Goal: Information Seeking & Learning: Learn about a topic

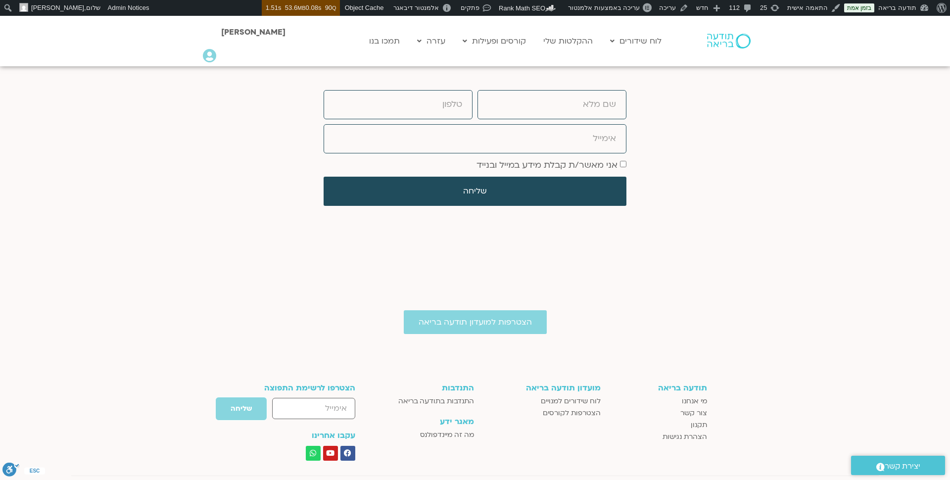
scroll to position [3441, 0]
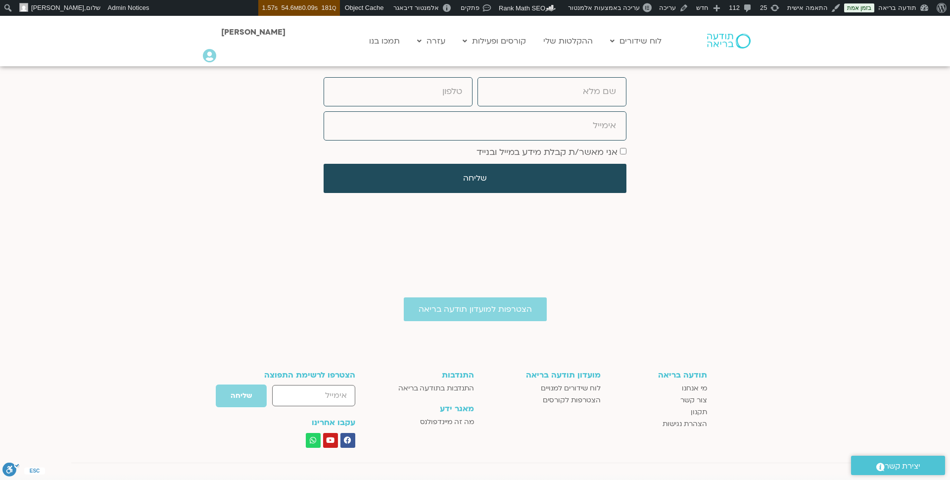
scroll to position [3441, 0]
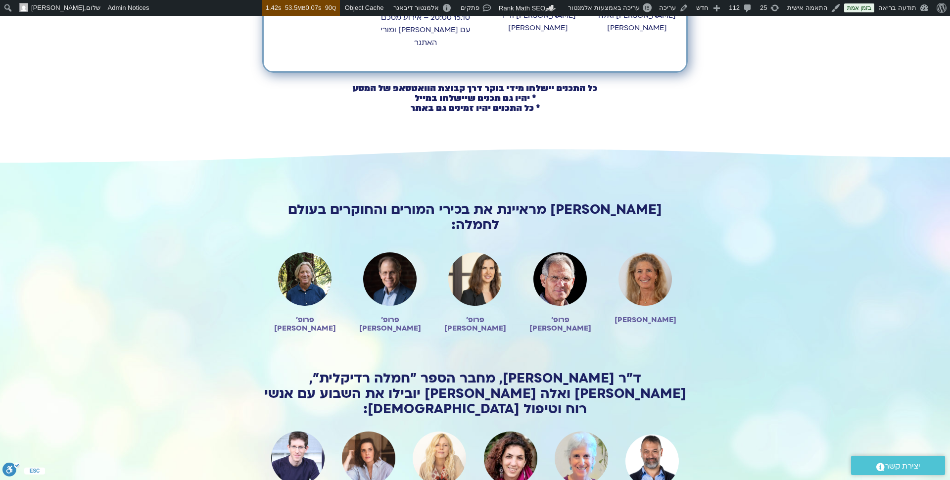
scroll to position [1044, 0]
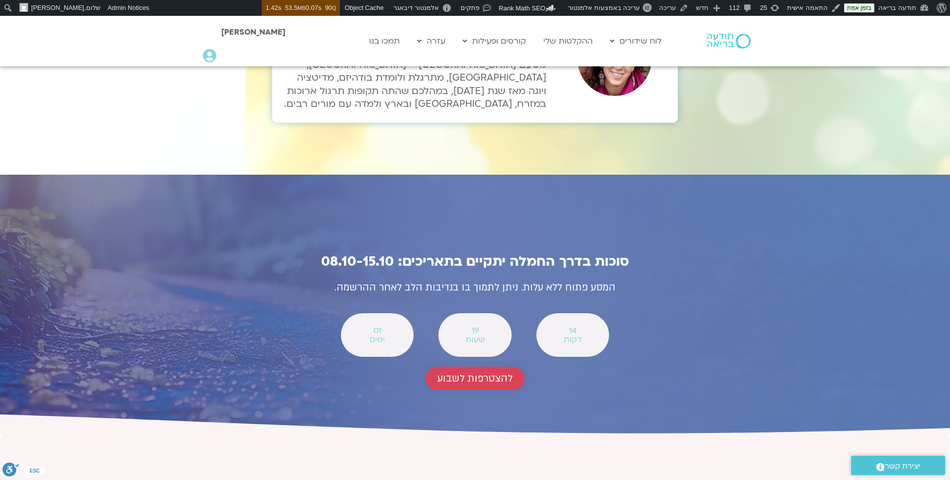
click at [503, 367] on link "להצטרפות לשבוע" at bounding box center [474, 378] width 99 height 23
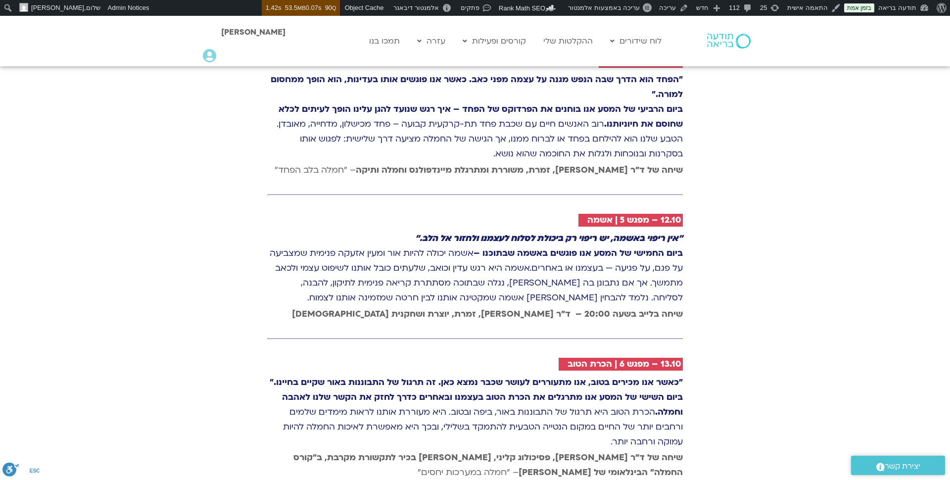
scroll to position [1988, 0]
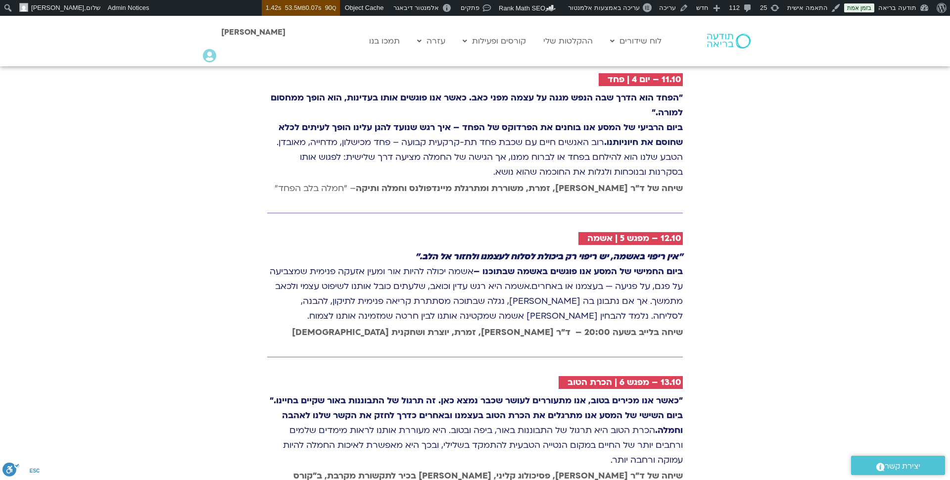
drag, startPoint x: 360, startPoint y: 187, endPoint x: 686, endPoint y: 191, distance: 326.0
click at [686, 191] on div "10.10 – יום 3 | טוּב לב "כאשר אנו מציעים טוב לב לאחרים, אנו מגלים שטוב לב הוא ד…" at bounding box center [474, 392] width 425 height 909
drag, startPoint x: 686, startPoint y: 191, endPoint x: 389, endPoint y: 194, distance: 296.3
click at [389, 194] on div "10.10 – יום 3 | טוּב לב "כאשר אנו מציעים טוב לב לאחרים, אנו מגלים שטוב לב הוא ד…" at bounding box center [474, 392] width 425 height 909
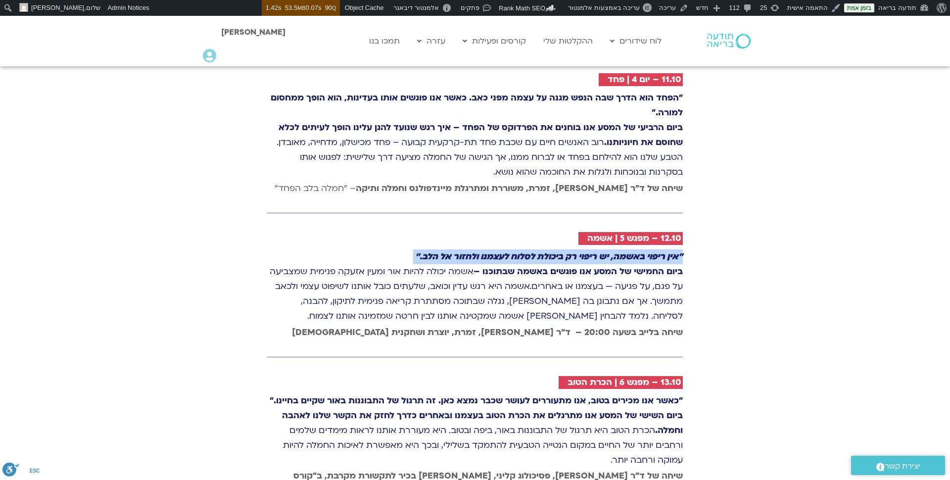
copy icon ""אין ריפוי באשמה, יש ריפוי רק ביכולת לסלוח לעצמנו ולחזור אל הלב.""
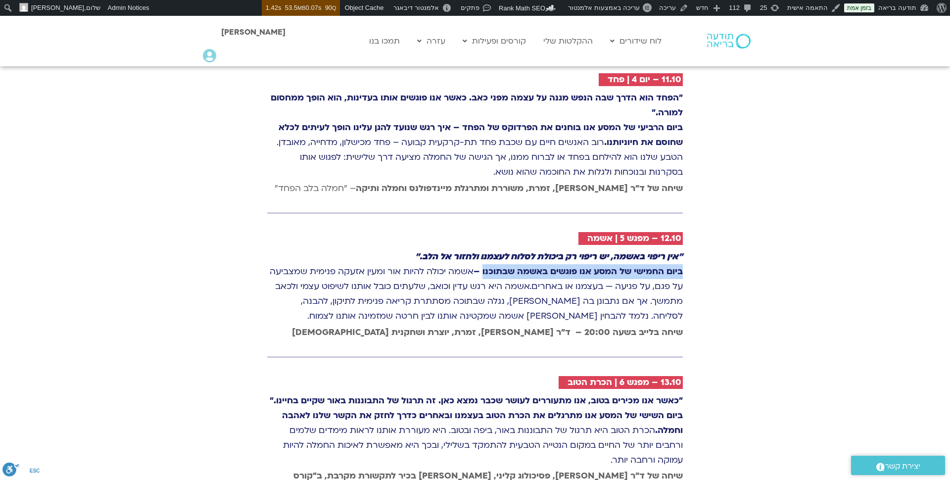
drag, startPoint x: 480, startPoint y: 209, endPoint x: 691, endPoint y: 204, distance: 211.3
click at [691, 204] on div "8.10 - יום 1 | חמלה עצמית "אולי הטרגדיה הגדולה ביותר בחיינו היא שחופש אפשרי, וע…" at bounding box center [475, 208] width 950 height 1288
copy strong "ביום החמישי של המסע אנו פוגשים באשמה שבתוכנו"
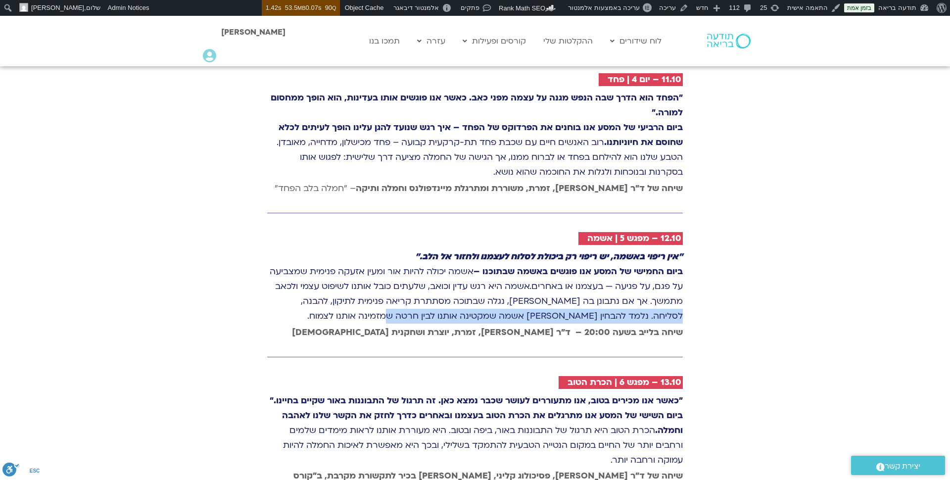
drag, startPoint x: 391, startPoint y: 254, endPoint x: 711, endPoint y: 251, distance: 320.5
click at [711, 251] on div "8.10 - יום 1 | חמלה עצמית "אולי הטרגדיה הגדולה ביותר בחיינו היא שחופש אפשרי, וע…" at bounding box center [475, 208] width 950 height 1288
copy span "נלמד להבחין בין אשמה שמקטינה אותנו לבין חרטה שמזמינה אותנו לצמוח."
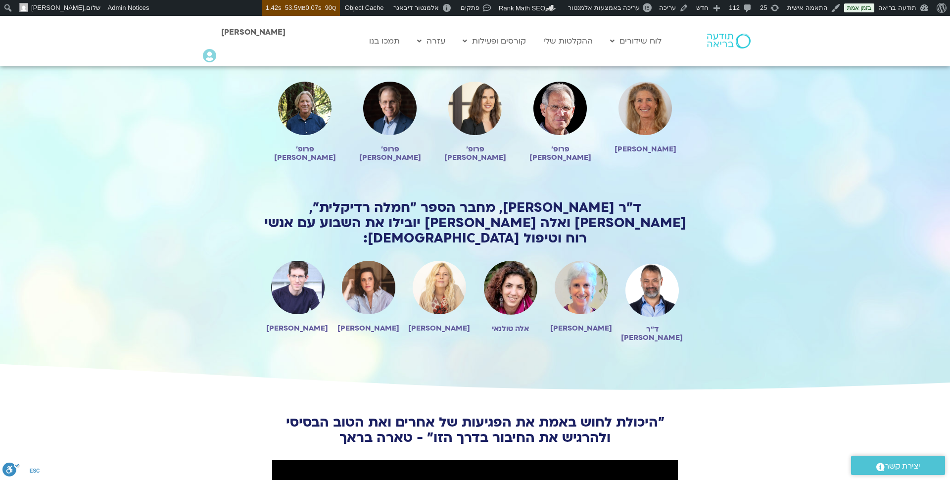
scroll to position [762, 0]
